Goal: Information Seeking & Learning: Learn about a topic

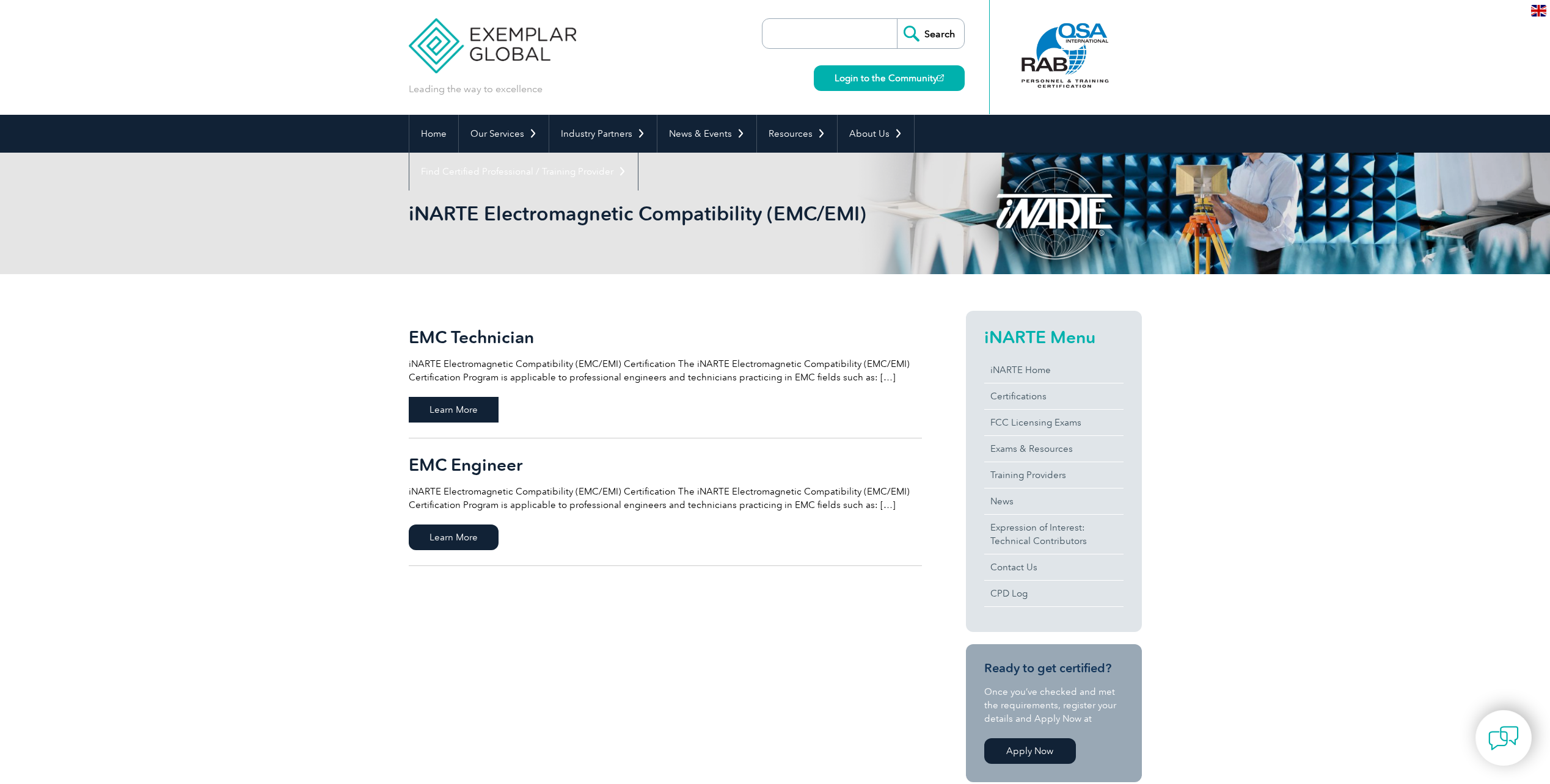
click at [484, 404] on span "Learn More" at bounding box center [454, 410] width 90 height 26
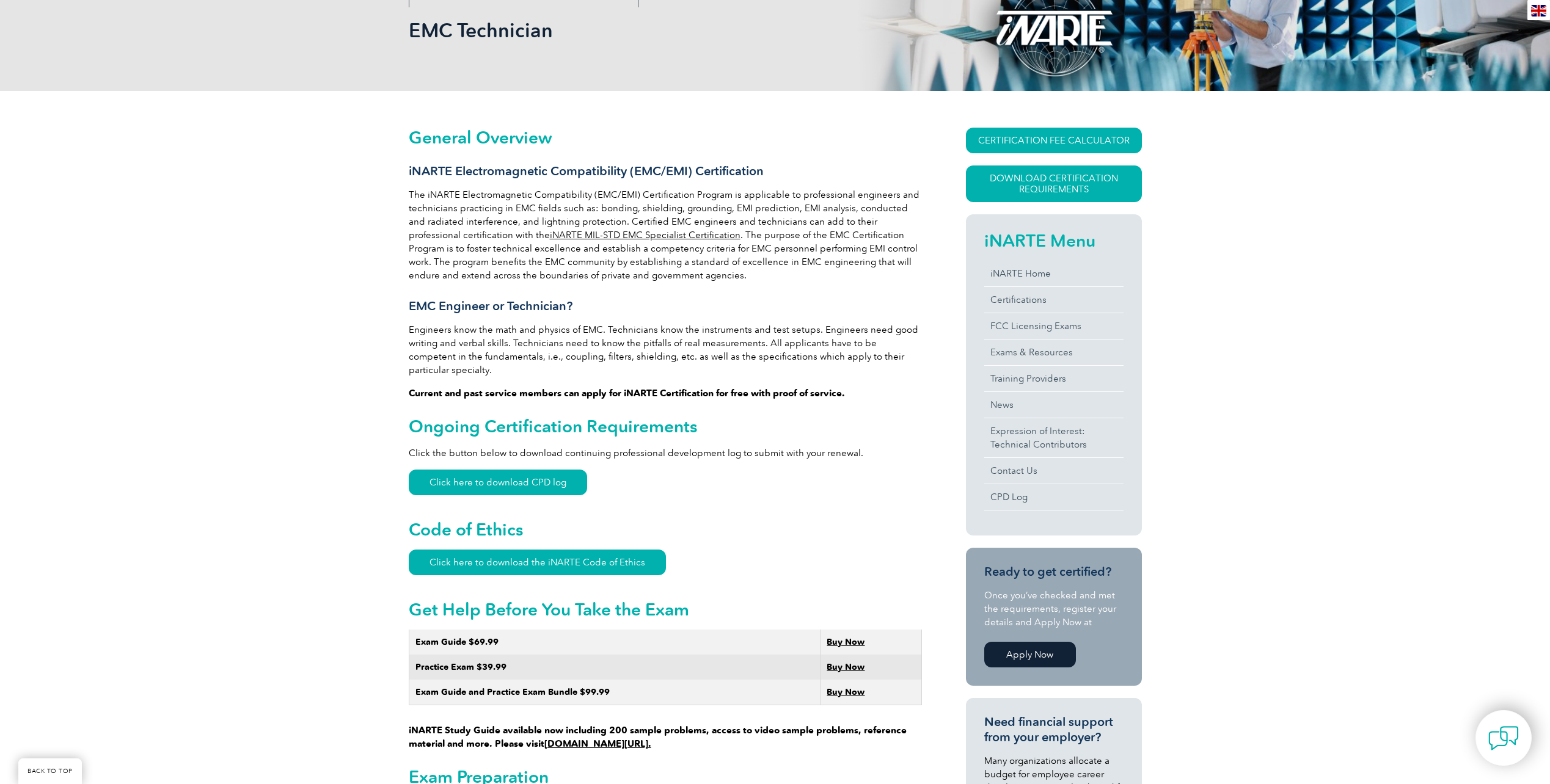
scroll to position [122, 0]
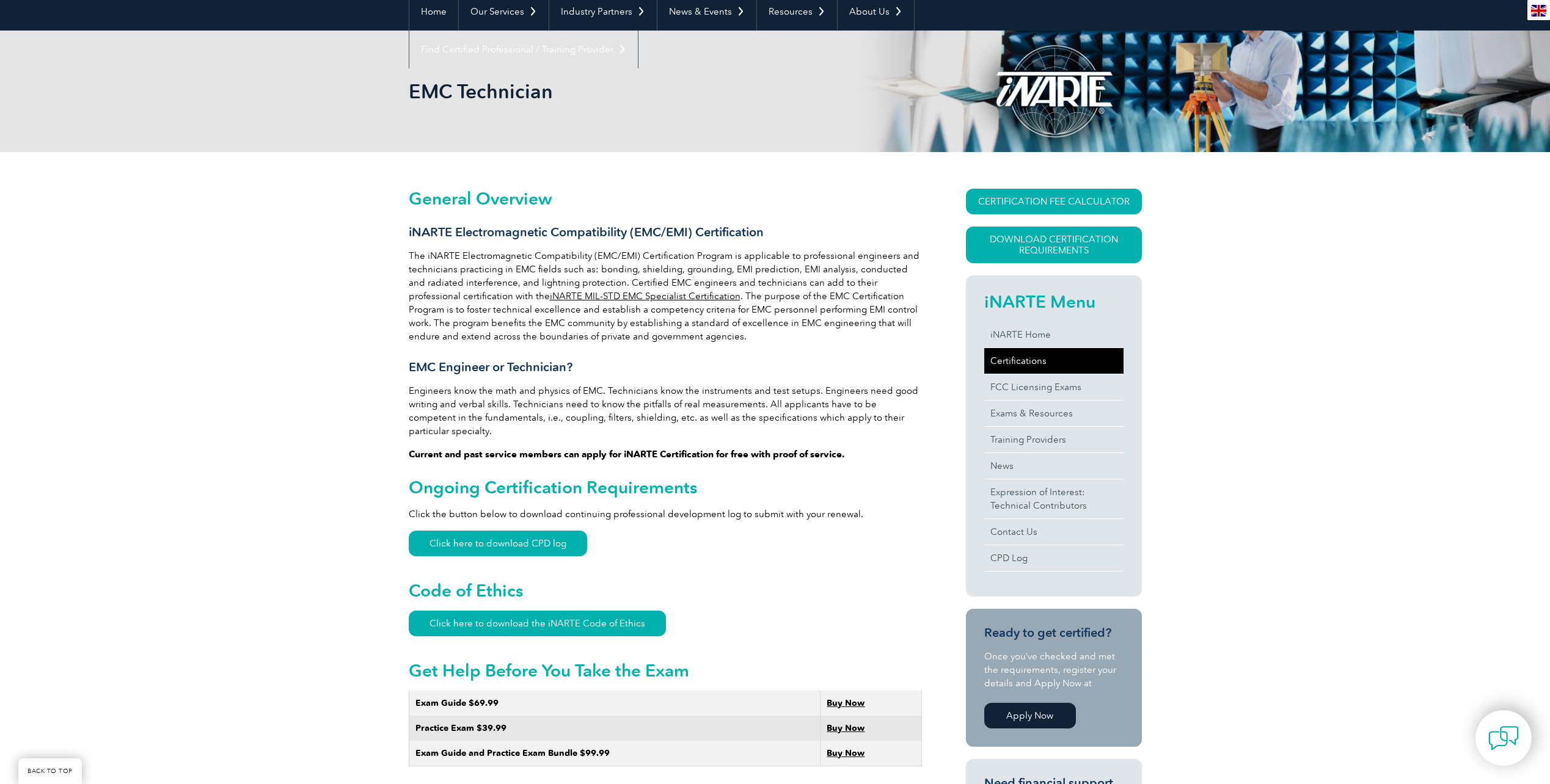
click at [1014, 363] on link "Certifications" at bounding box center [1054, 361] width 139 height 26
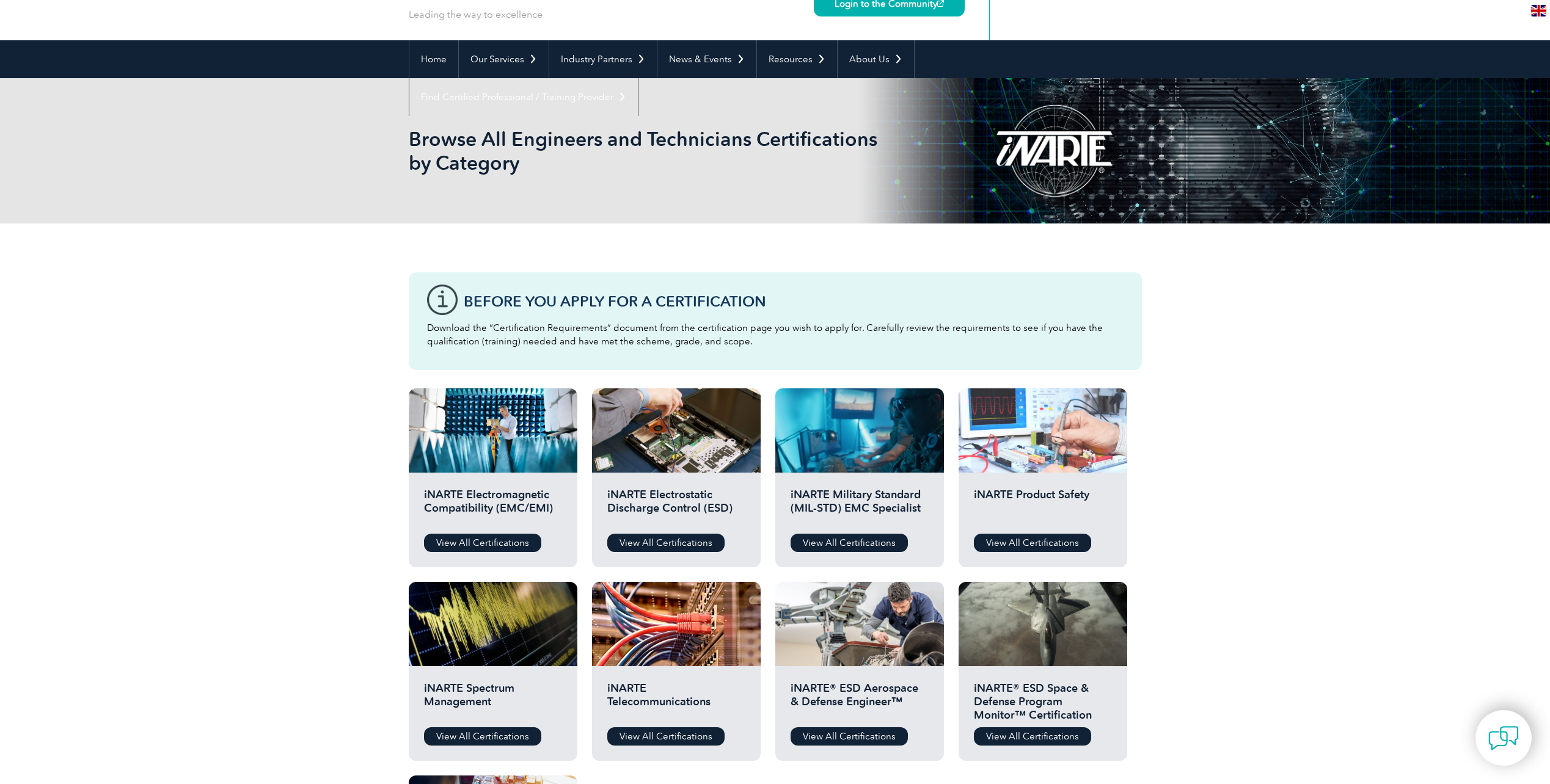
scroll to position [305, 0]
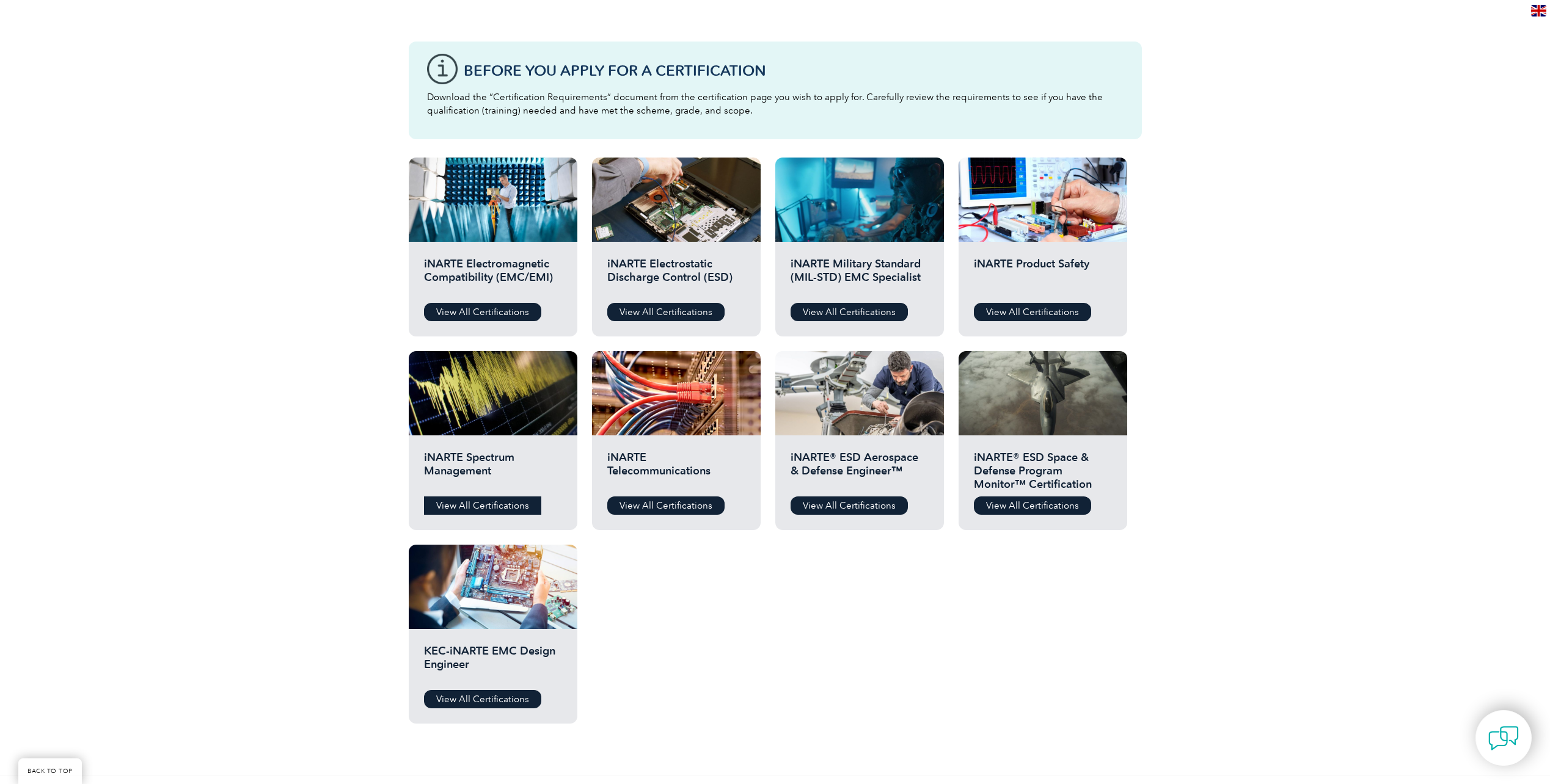
click at [505, 500] on link "View All Certifications" at bounding box center [482, 506] width 117 height 18
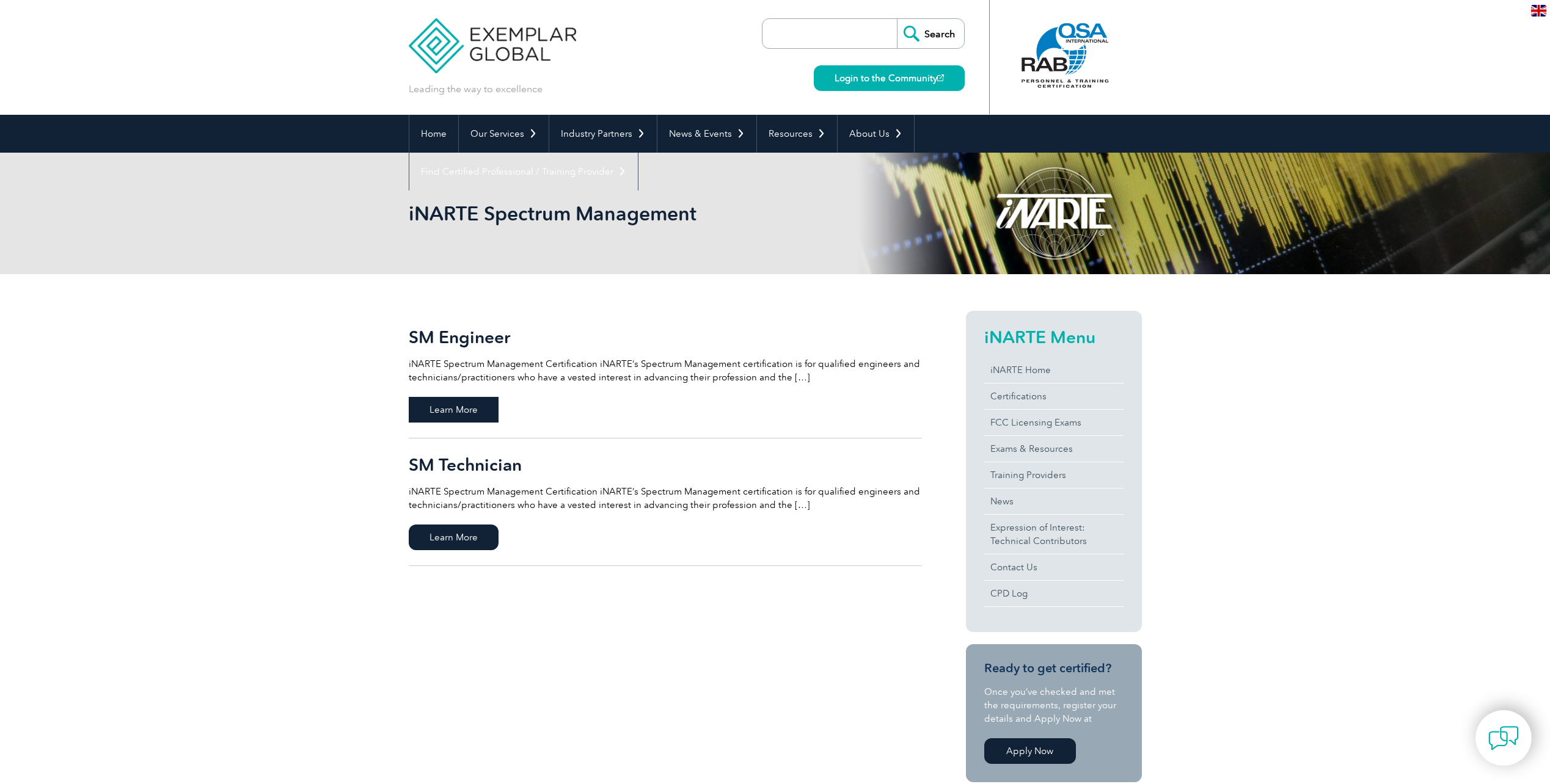
click at [464, 412] on span "Learn More" at bounding box center [454, 410] width 90 height 26
